Goal: Transaction & Acquisition: Book appointment/travel/reservation

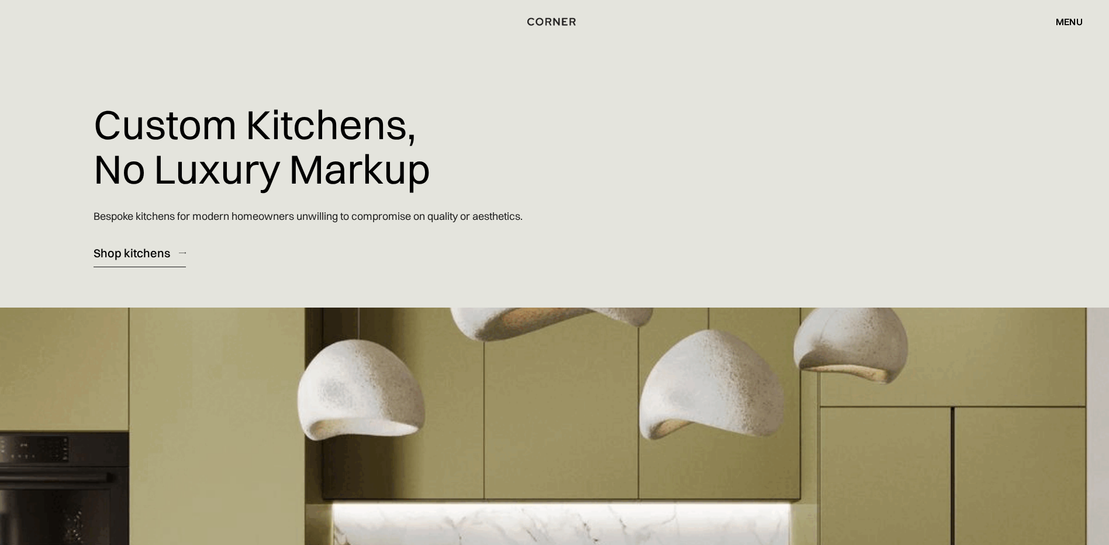
click at [105, 251] on div "Shop kitchens" at bounding box center [132, 253] width 77 height 16
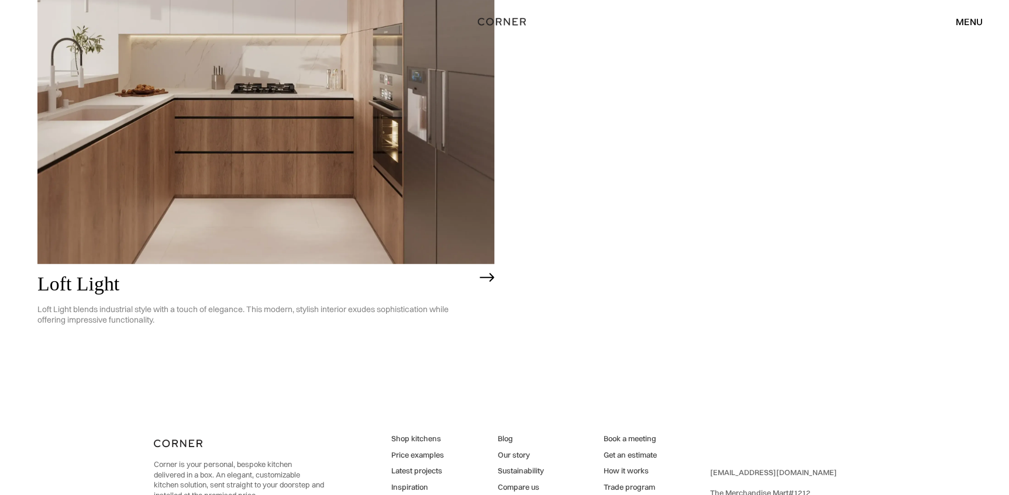
scroll to position [3533, 0]
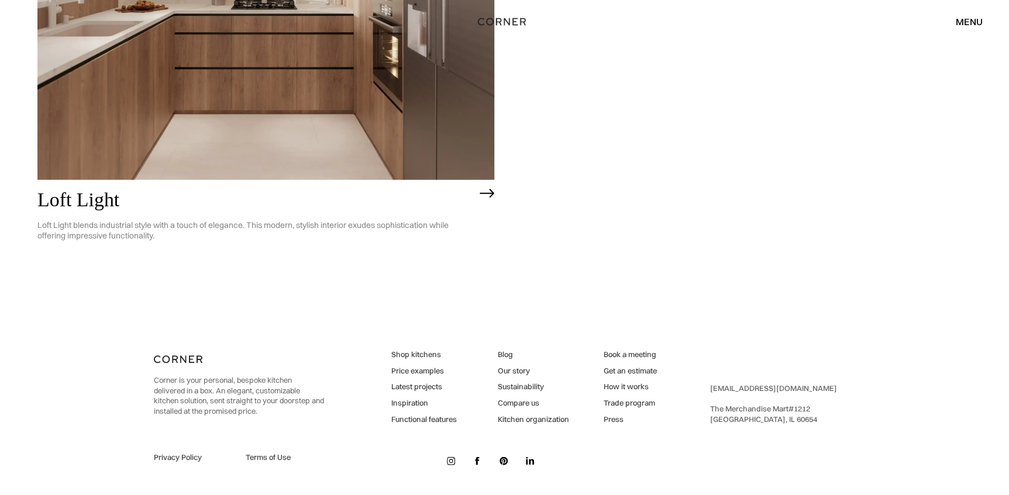
click at [70, 201] on h2 "Loft Light" at bounding box center [255, 200] width 436 height 22
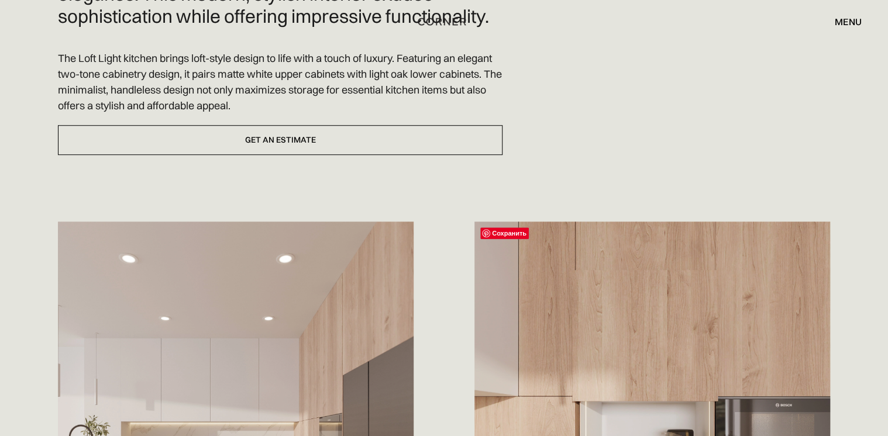
scroll to position [412, 0]
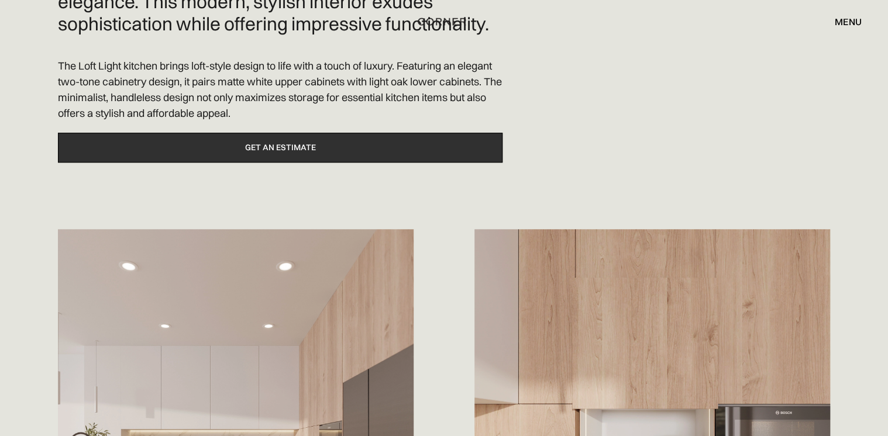
click at [292, 143] on link "Get an estimate" at bounding box center [280, 148] width 444 height 30
